Goal: Task Accomplishment & Management: Complete application form

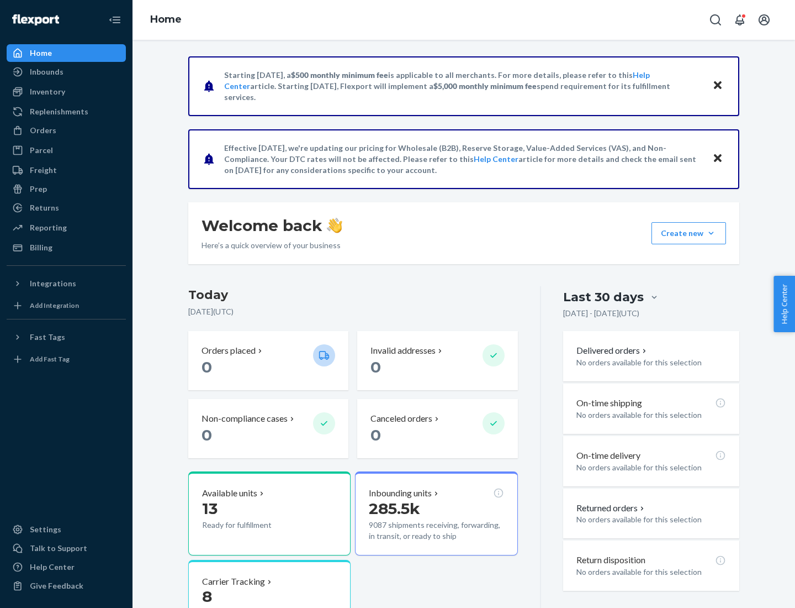
click at [711, 233] on button "Create new Create new inbound Create new order Create new product" at bounding box center [689, 233] width 75 height 22
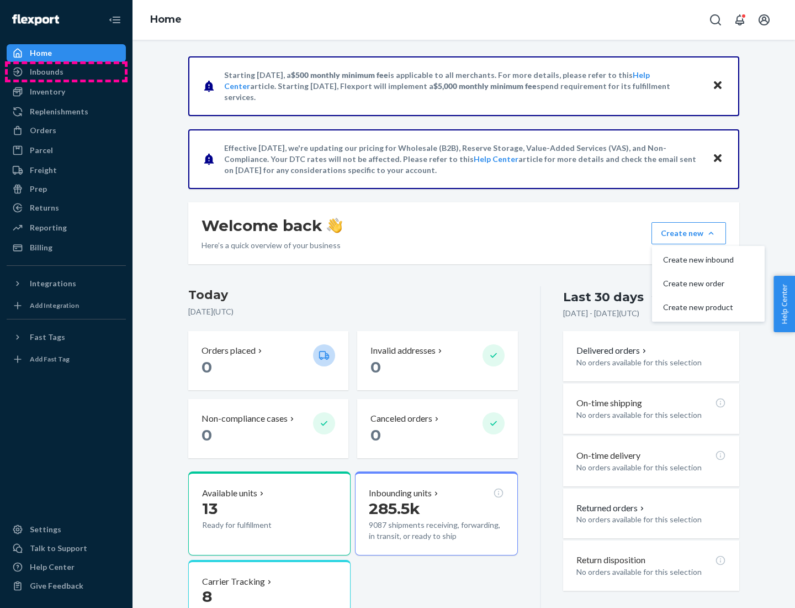
click at [66, 72] on div "Inbounds" at bounding box center [66, 71] width 117 height 15
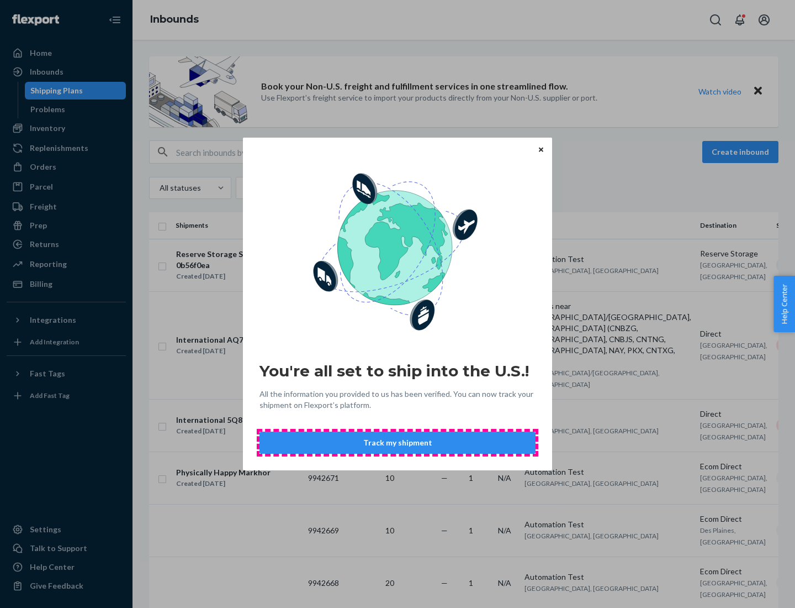
click at [398, 442] on button "Track my shipment" at bounding box center [398, 442] width 276 height 22
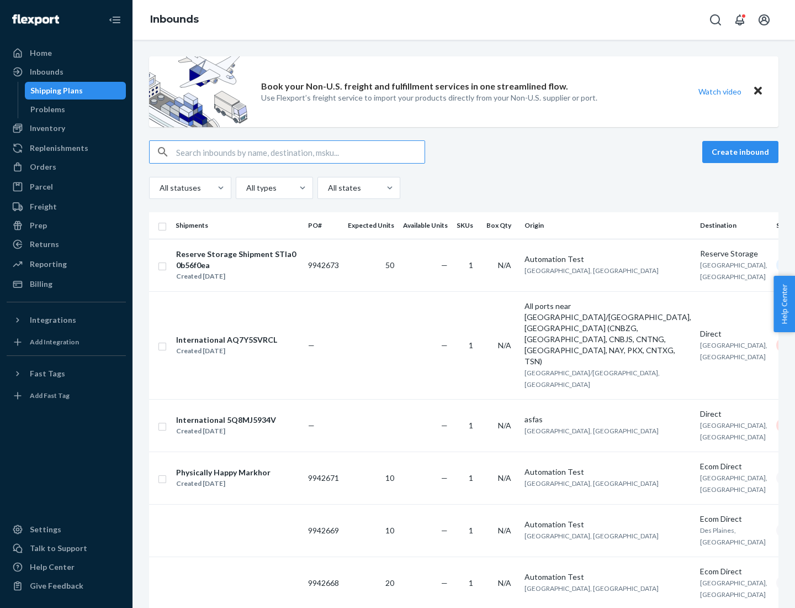
click at [742, 152] on button "Create inbound" at bounding box center [741, 152] width 76 height 22
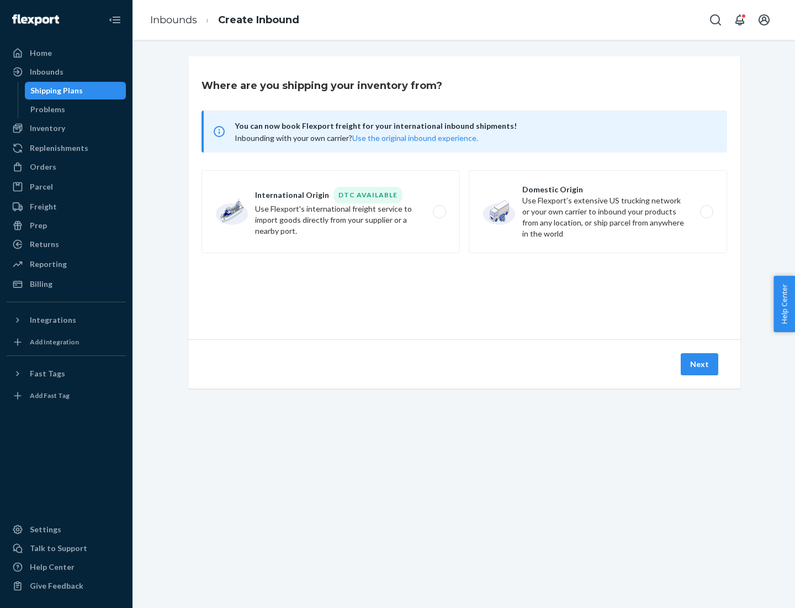
click at [331, 212] on label "International Origin DTC Available Use Flexport's international freight service…" at bounding box center [331, 211] width 258 height 83
click at [439, 212] on input "International Origin DTC Available Use Flexport's international freight service…" at bounding box center [442, 211] width 7 height 7
radio input "true"
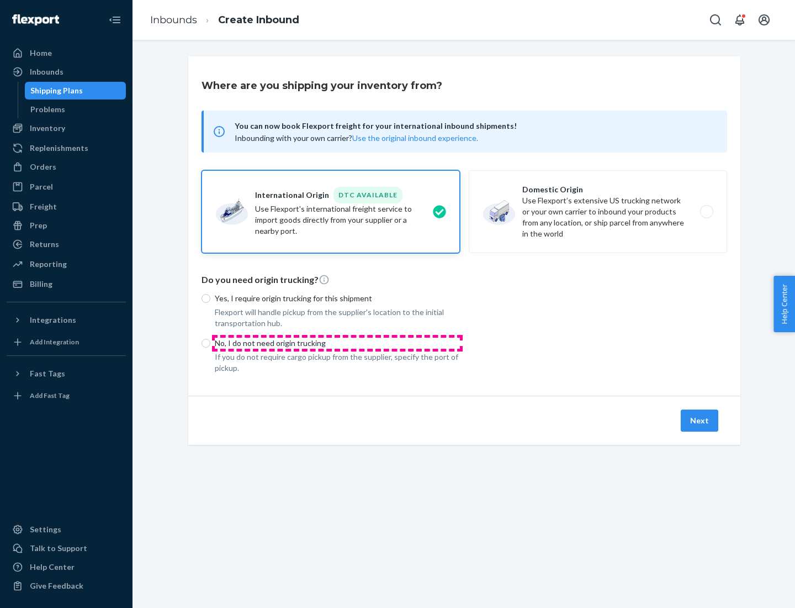
click at [337, 342] on p "No, I do not need origin trucking" at bounding box center [337, 342] width 245 height 11
click at [210, 342] on input "No, I do not need origin trucking" at bounding box center [206, 343] width 9 height 9
radio input "true"
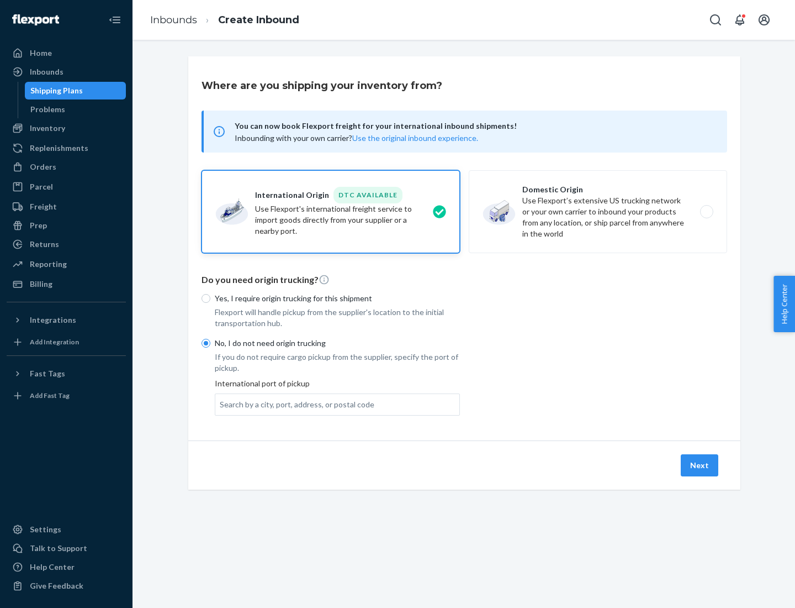
click at [294, 404] on div "Search by a city, port, address, or postal code" at bounding box center [297, 404] width 155 height 11
click at [221, 404] on input "Search by a city, port, address, or postal code" at bounding box center [220, 404] width 1 height 11
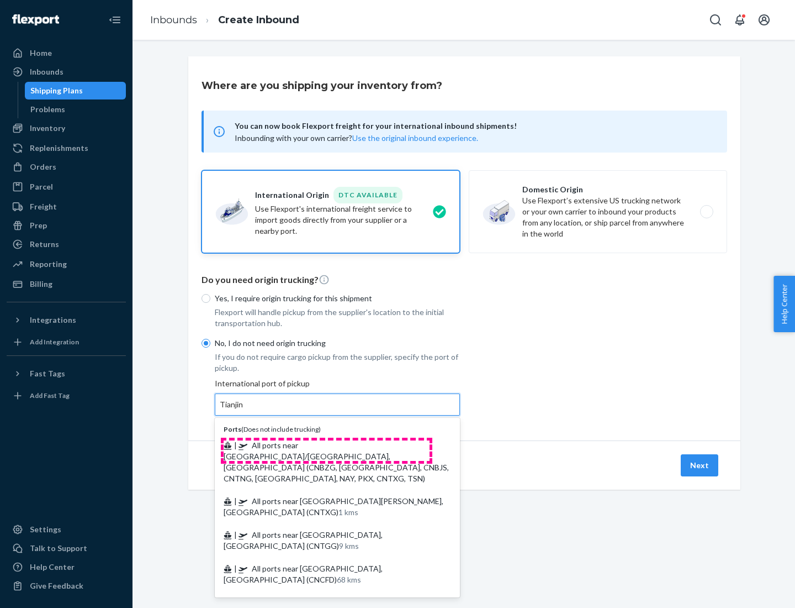
click at [326, 445] on span "| All ports near [GEOGRAPHIC_DATA]/[GEOGRAPHIC_DATA], [GEOGRAPHIC_DATA] (CNBZG,…" at bounding box center [336, 461] width 225 height 43
click at [244, 410] on input "Tianjin" at bounding box center [232, 404] width 24 height 11
type input "All ports near [GEOGRAPHIC_DATA]/[GEOGRAPHIC_DATA], [GEOGRAPHIC_DATA] (CNBZG, […"
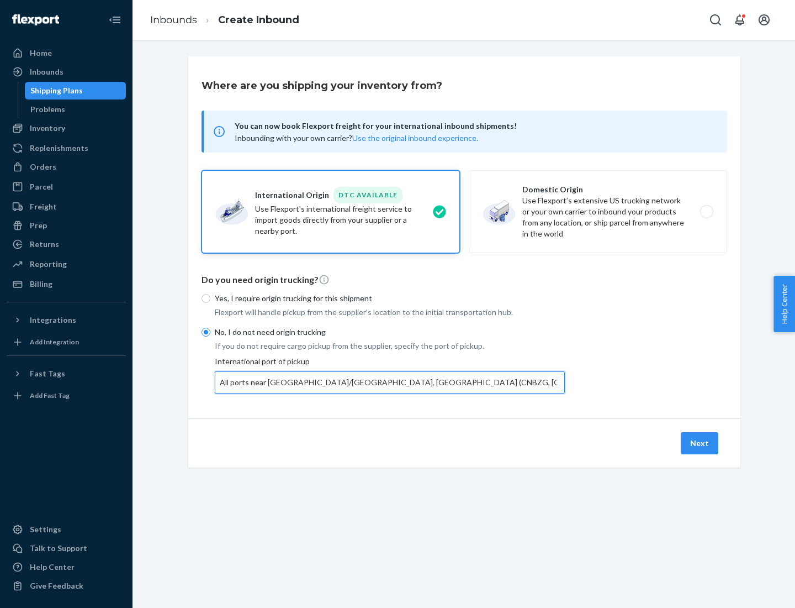
click at [700, 442] on button "Next" at bounding box center [700, 443] width 38 height 22
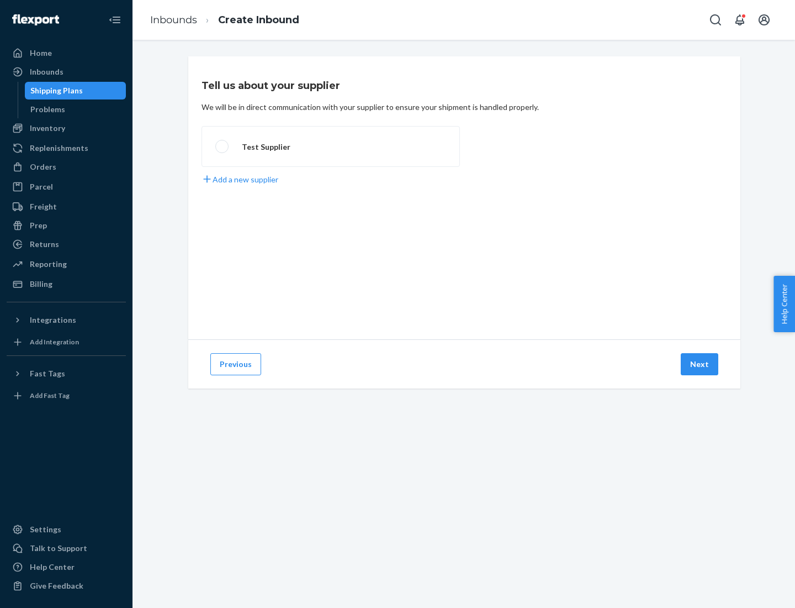
click at [331, 146] on label "Test Supplier" at bounding box center [331, 146] width 258 height 41
click at [223, 146] on input "Test Supplier" at bounding box center [218, 146] width 7 height 7
radio input "true"
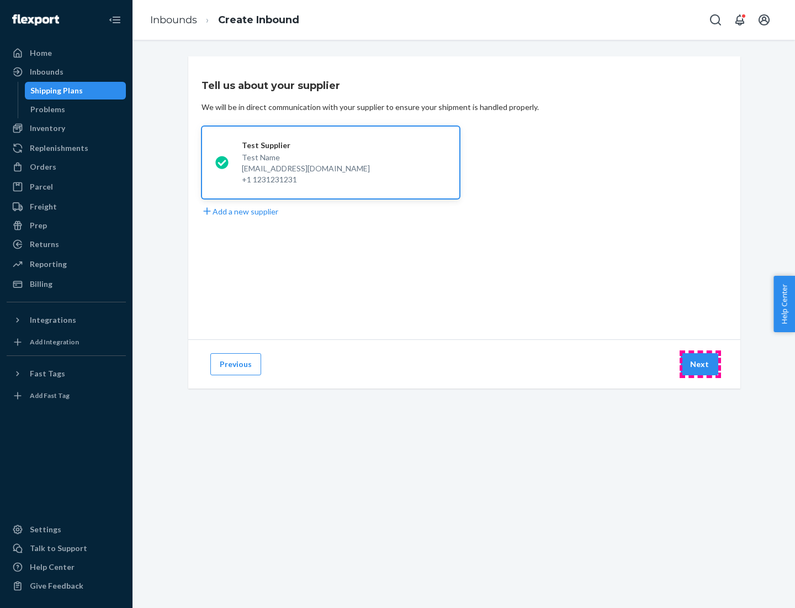
click at [700, 364] on button "Next" at bounding box center [700, 364] width 38 height 22
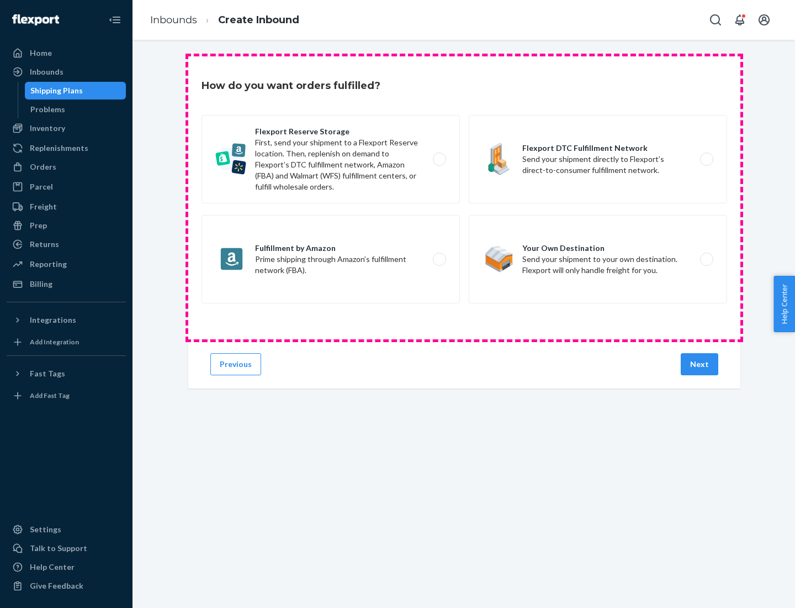
click at [465, 198] on div "Flexport Reserve Storage First, send your shipment to a Flexport Reserve locati…" at bounding box center [465, 210] width 526 height 191
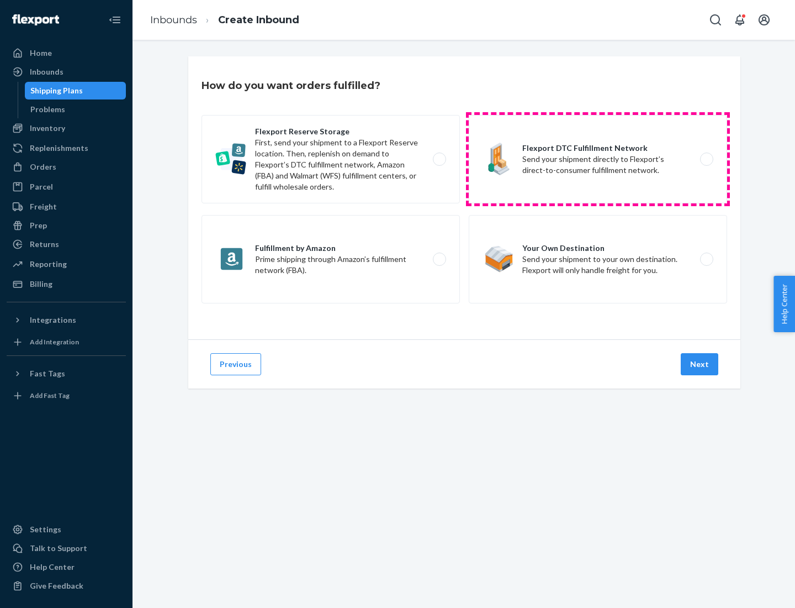
click at [598, 159] on label "Flexport DTC Fulfillment Network Send your shipment directly to Flexport’s dire…" at bounding box center [598, 159] width 258 height 88
click at [706, 159] on input "Flexport DTC Fulfillment Network Send your shipment directly to Flexport’s dire…" at bounding box center [709, 159] width 7 height 7
radio input "true"
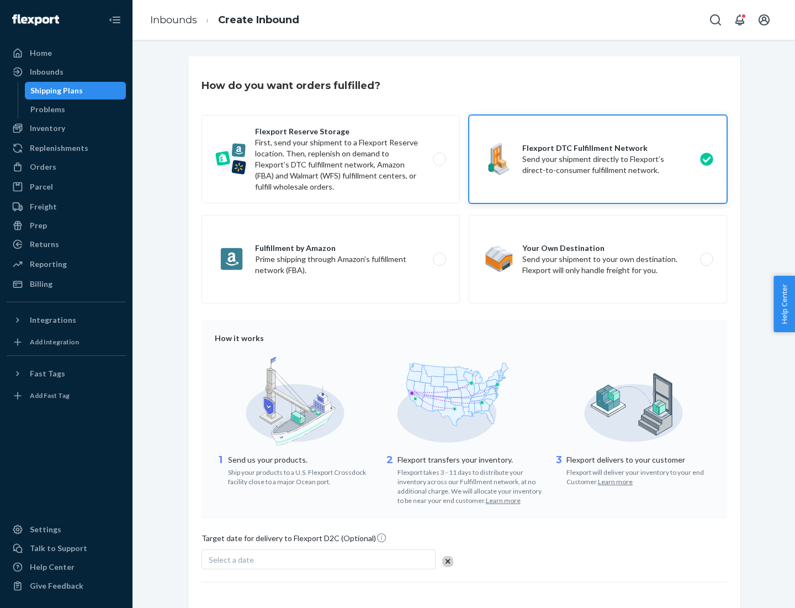
scroll to position [81, 0]
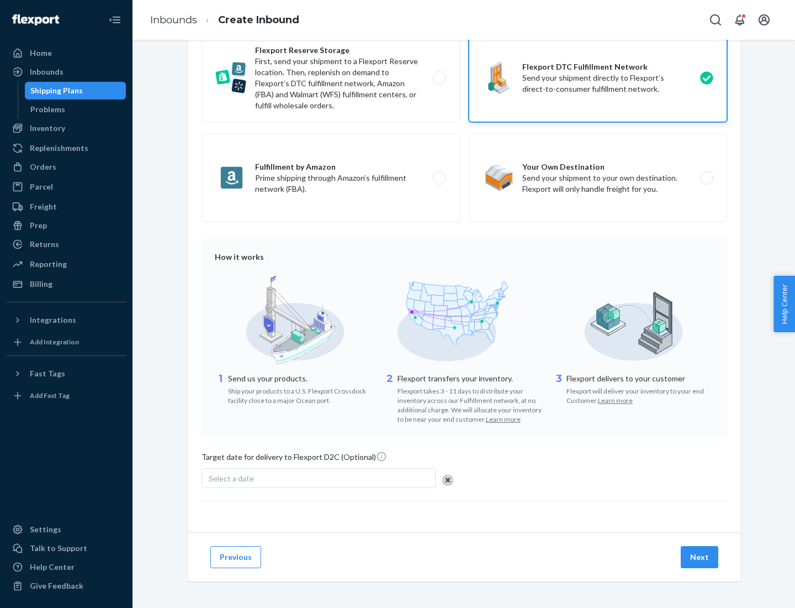
click at [700, 556] on button "Next" at bounding box center [700, 557] width 38 height 22
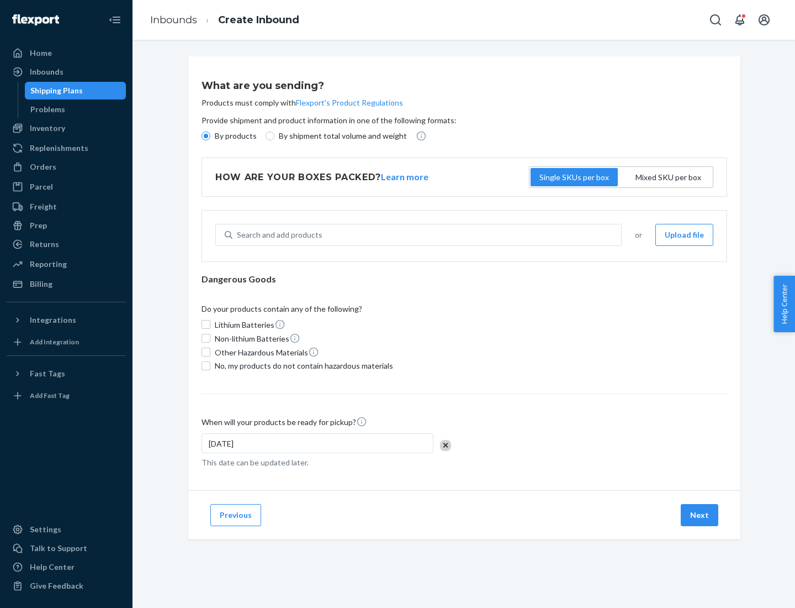
click at [235, 136] on p "By products" at bounding box center [236, 135] width 42 height 11
click at [210, 136] on input "By products" at bounding box center [206, 135] width 9 height 9
click at [278, 235] on div "Search and add products" at bounding box center [280, 234] width 86 height 11
click at [238, 235] on input "Search and add products" at bounding box center [237, 234] width 1 height 11
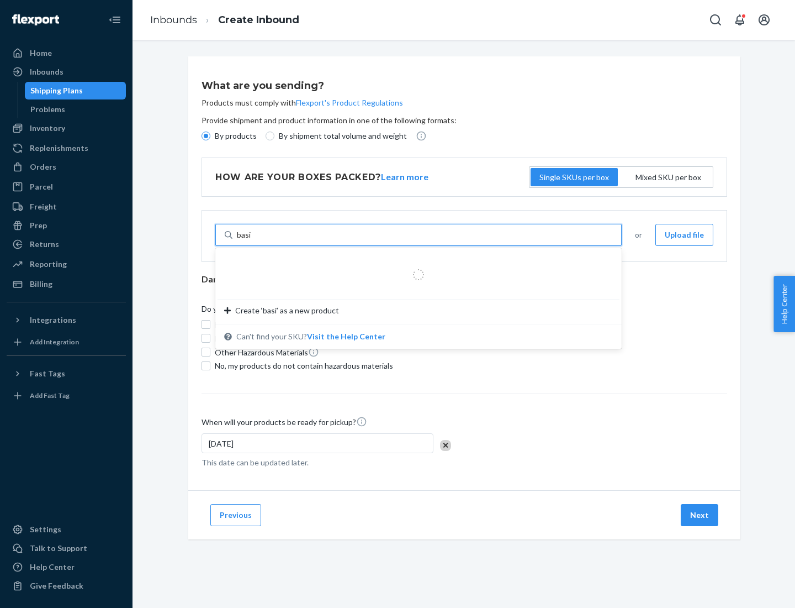
type input "basic"
click at [415, 261] on div "Basic Test Product 1" at bounding box center [414, 261] width 380 height 11
click at [255, 240] on input "basic" at bounding box center [246, 234] width 18 height 11
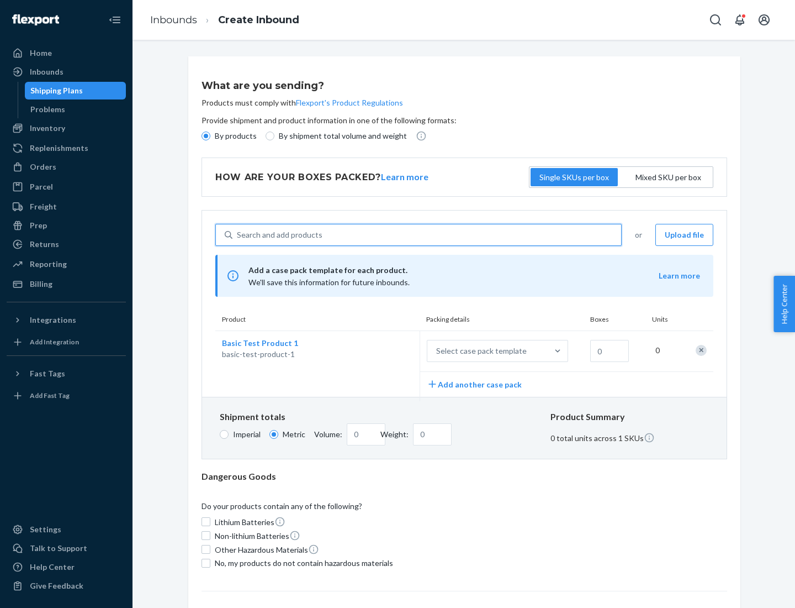
scroll to position [27, 0]
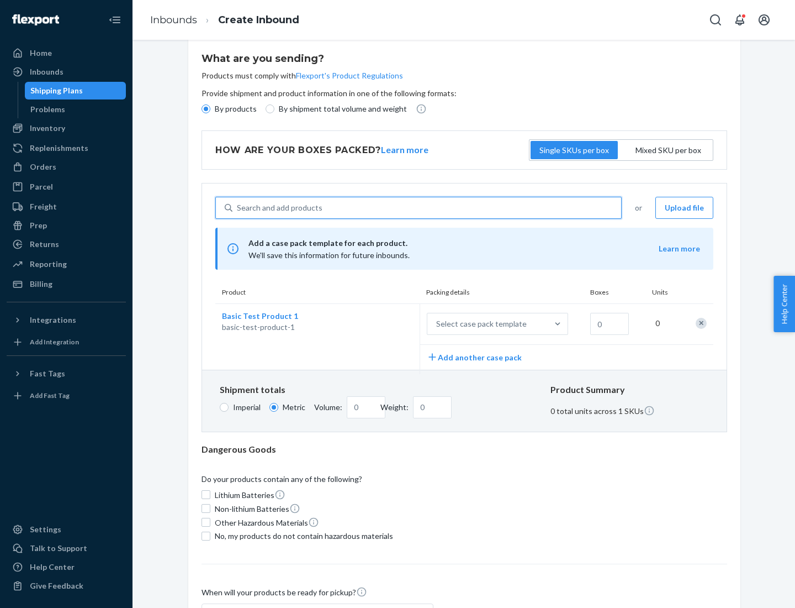
click at [479, 324] on div "Select case pack template" at bounding box center [481, 323] width 91 height 11
click at [382, 324] on input "Select case pack template" at bounding box center [382, 324] width 0 height 0
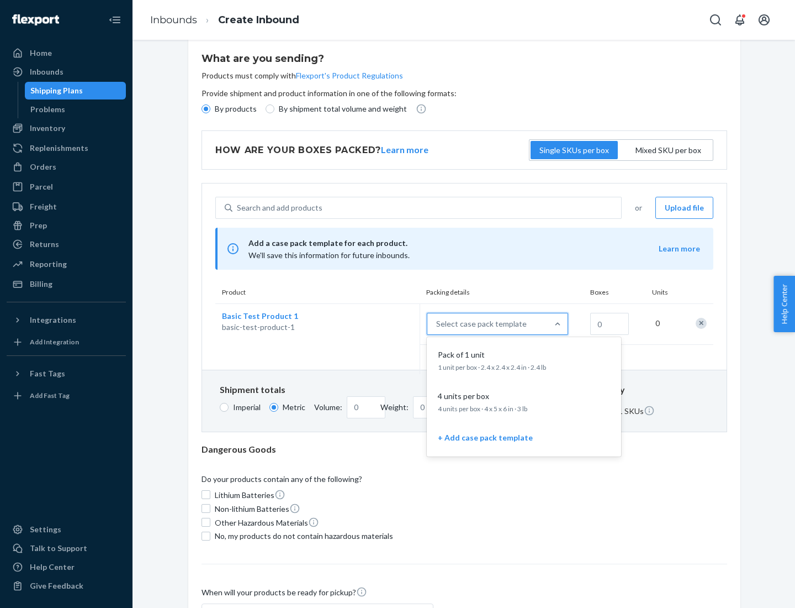
scroll to position [64, 0]
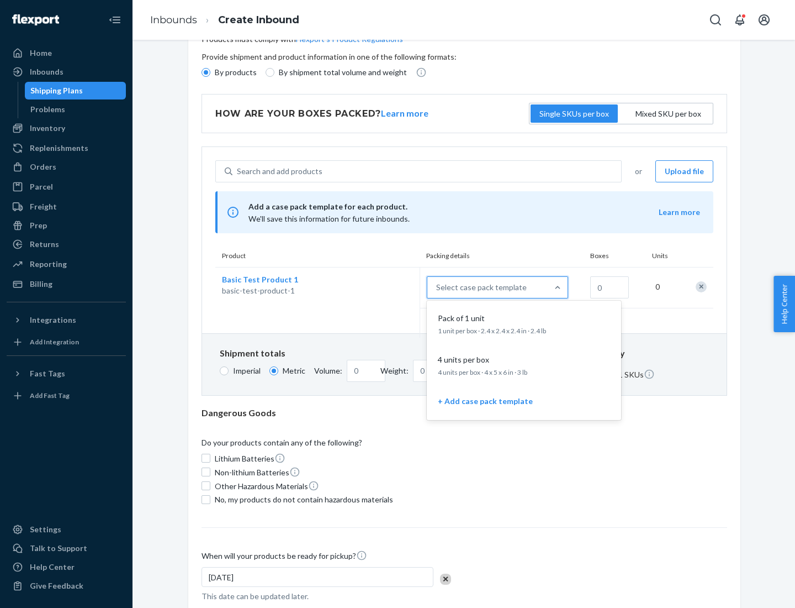
click at [524, 323] on div "Pack of 1 unit" at bounding box center [522, 318] width 177 height 11
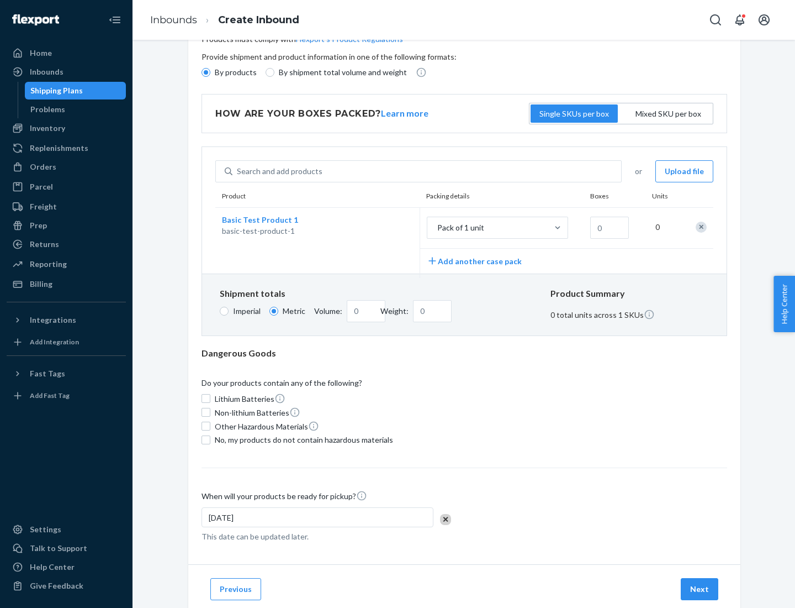
scroll to position [0, 0]
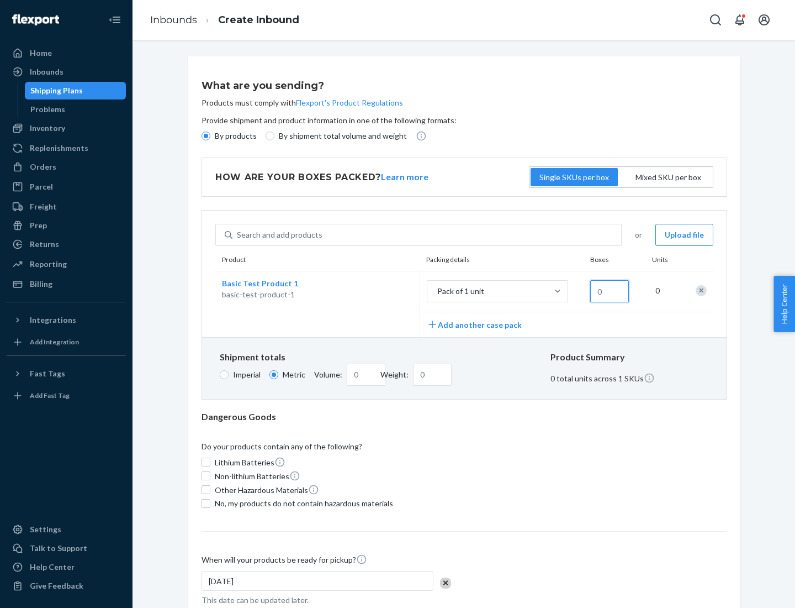
type input "1.09"
type input "1"
type input "10.89"
type input "10"
type input "0.02"
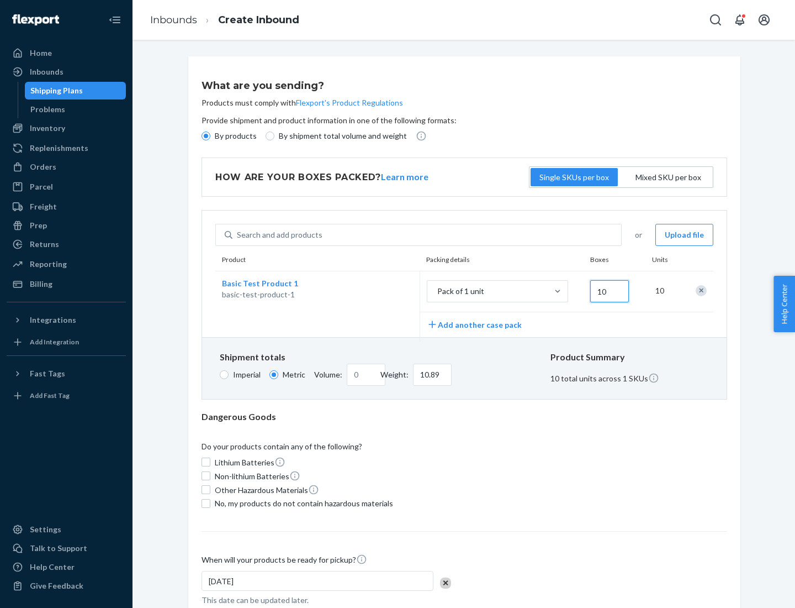
type input "108.86"
type input "1000"
type input "0.23"
type input "1088.62"
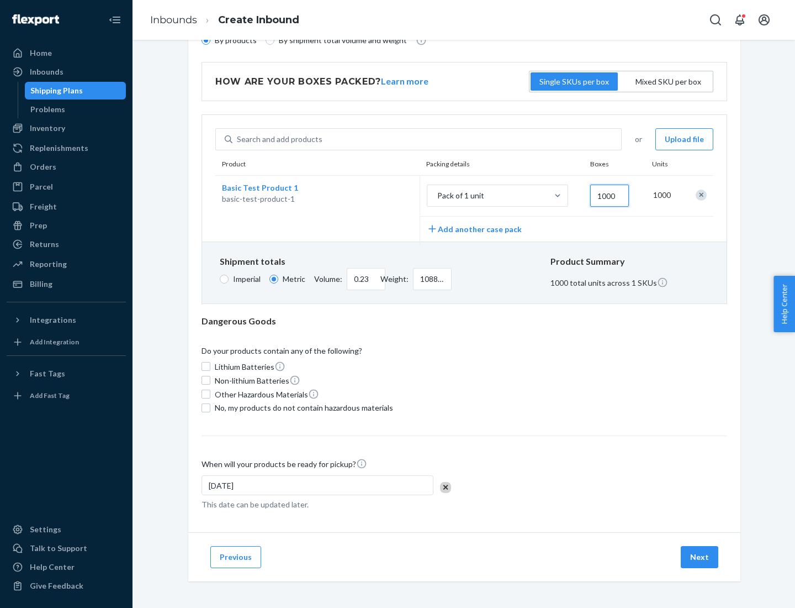
type input "1000"
click at [302, 407] on span "No, my products do not contain hazardous materials" at bounding box center [304, 407] width 178 height 11
click at [210, 407] on input "No, my products do not contain hazardous materials" at bounding box center [206, 407] width 9 height 9
checkbox input "true"
click at [700, 556] on button "Next" at bounding box center [700, 557] width 38 height 22
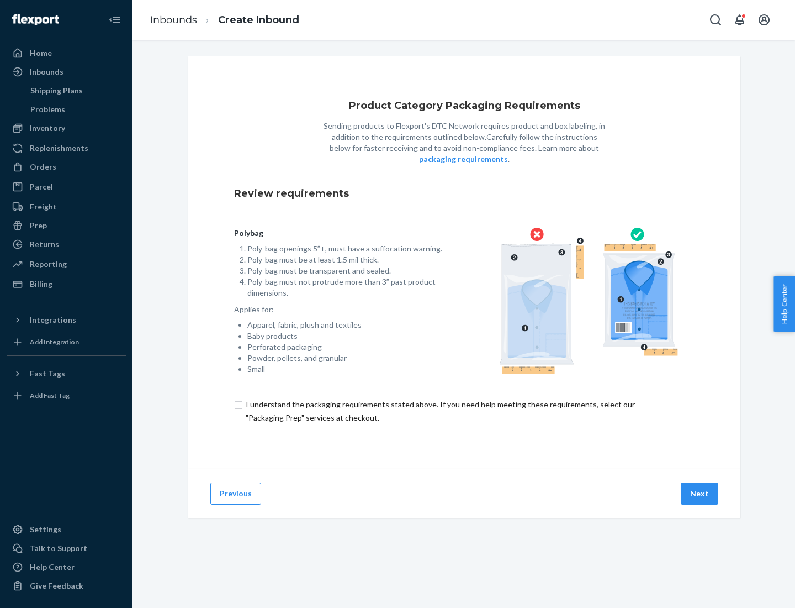
click at [465, 410] on input "checkbox" at bounding box center [464, 411] width 461 height 27
checkbox input "true"
click at [700, 493] on button "Next" at bounding box center [700, 493] width 38 height 22
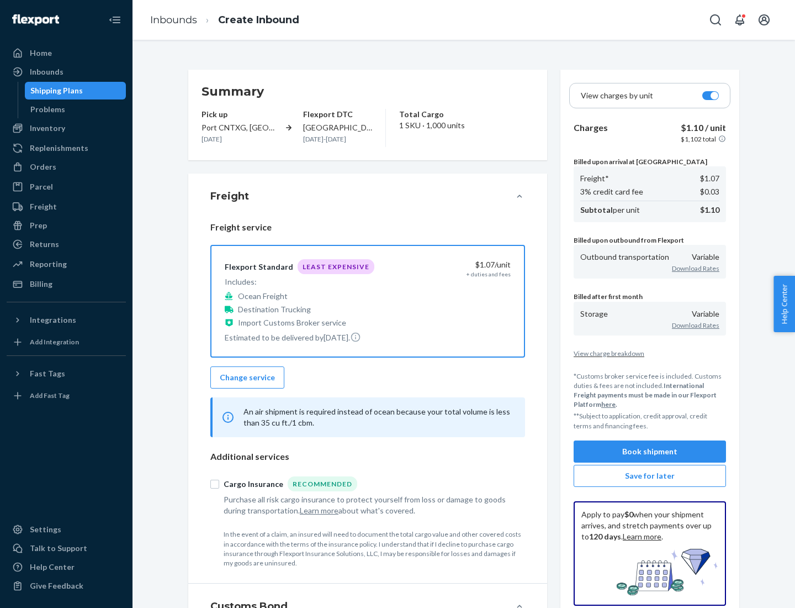
scroll to position [128, 0]
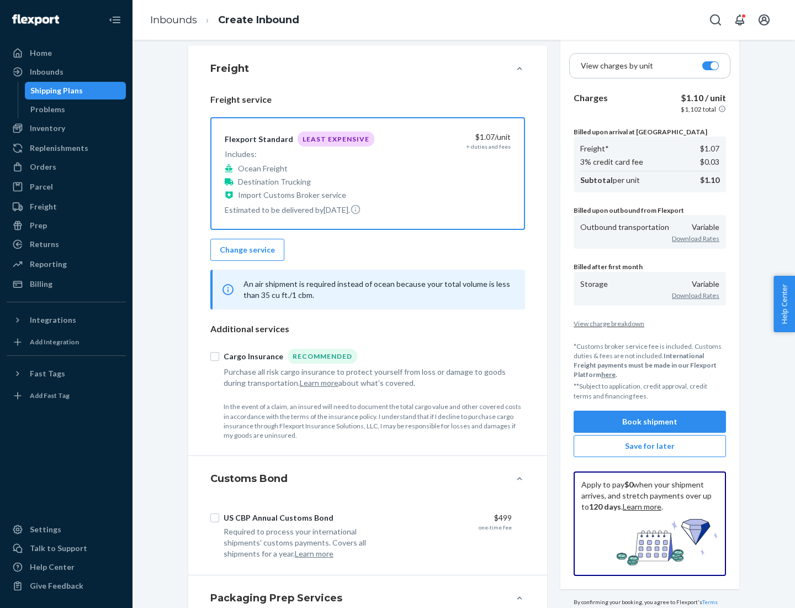
click at [650, 421] on button "Book shipment" at bounding box center [650, 421] width 152 height 22
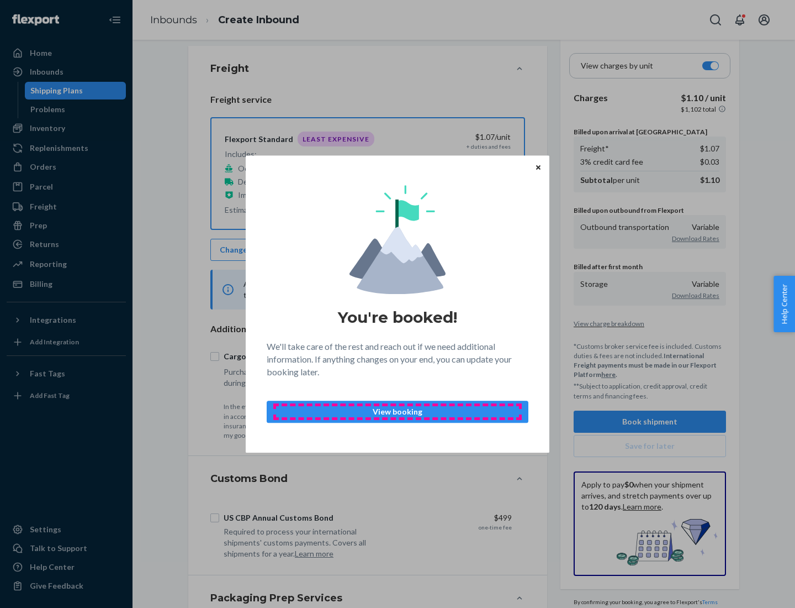
click at [398, 411] on p "View booking" at bounding box center [397, 411] width 243 height 11
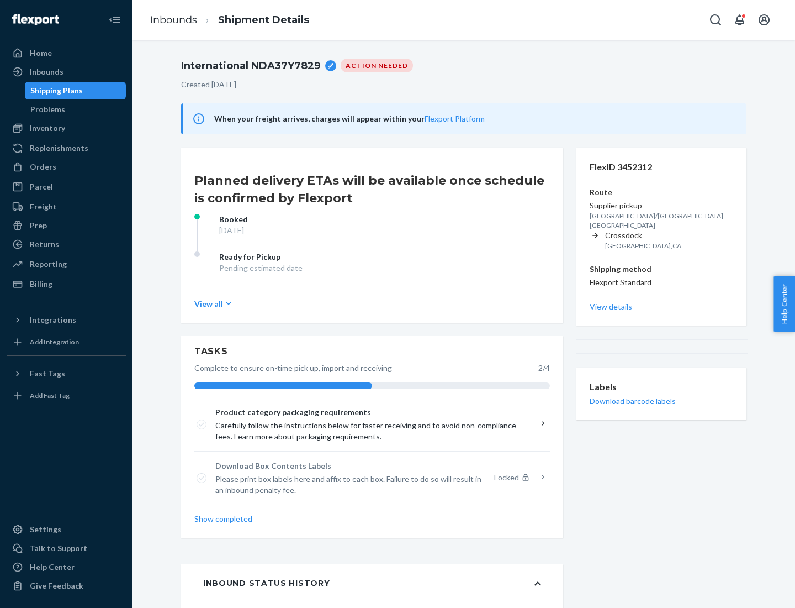
scroll to position [88, 0]
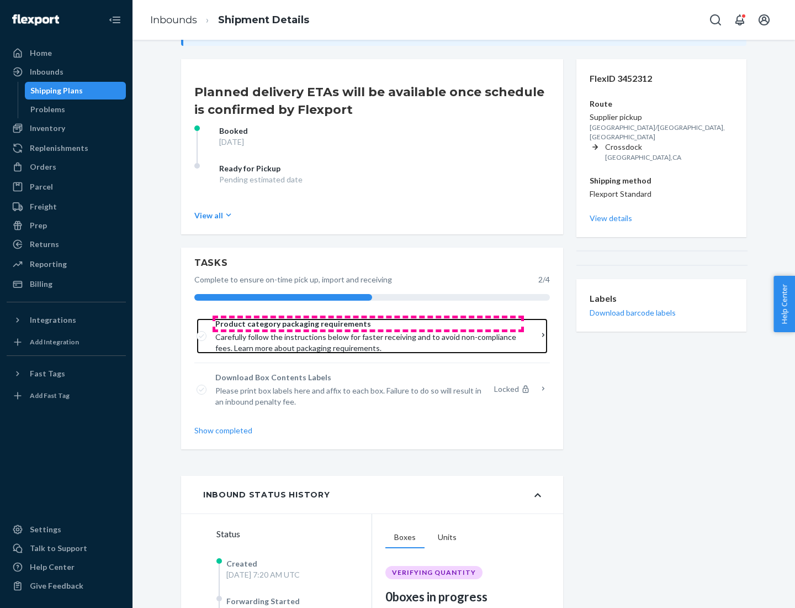
click at [368, 324] on span "Product category packaging requirements" at bounding box center [368, 323] width 306 height 11
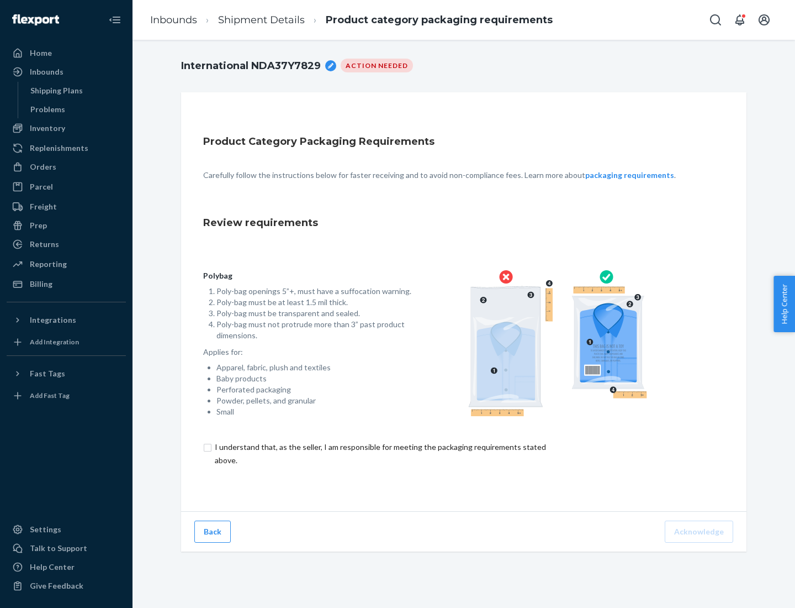
click at [379, 453] on input "checkbox" at bounding box center [386, 453] width 367 height 27
checkbox input "true"
click at [700, 531] on button "Acknowledge" at bounding box center [699, 531] width 68 height 22
